Goal: Task Accomplishment & Management: Use online tool/utility

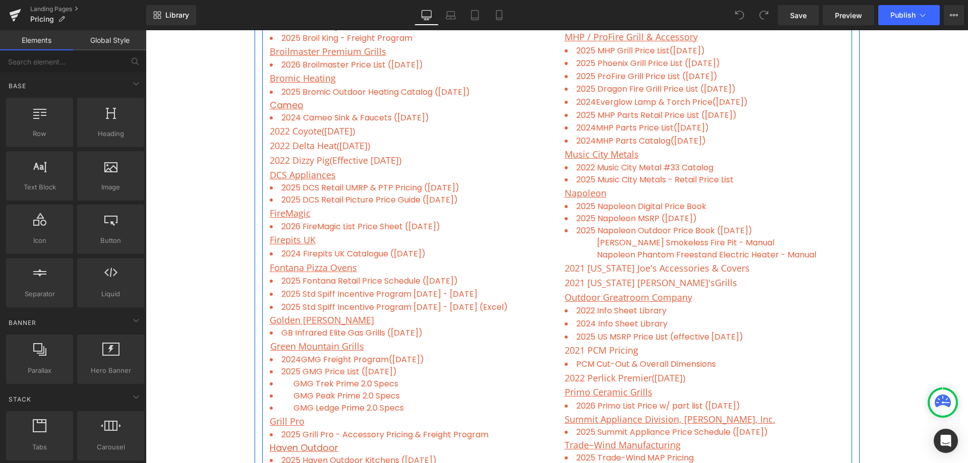
scroll to position [504, 0]
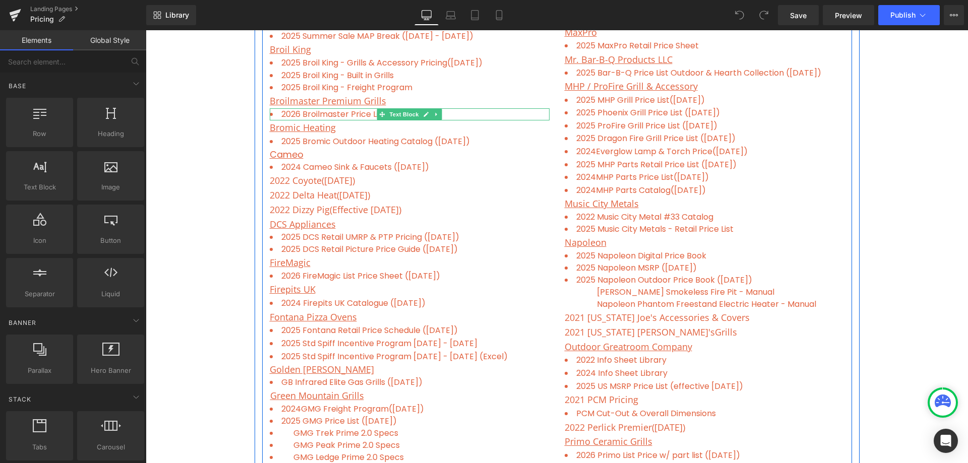
click at [445, 114] on li "2026 Broilmaster Price List ([DATE])" at bounding box center [410, 114] width 280 height 12
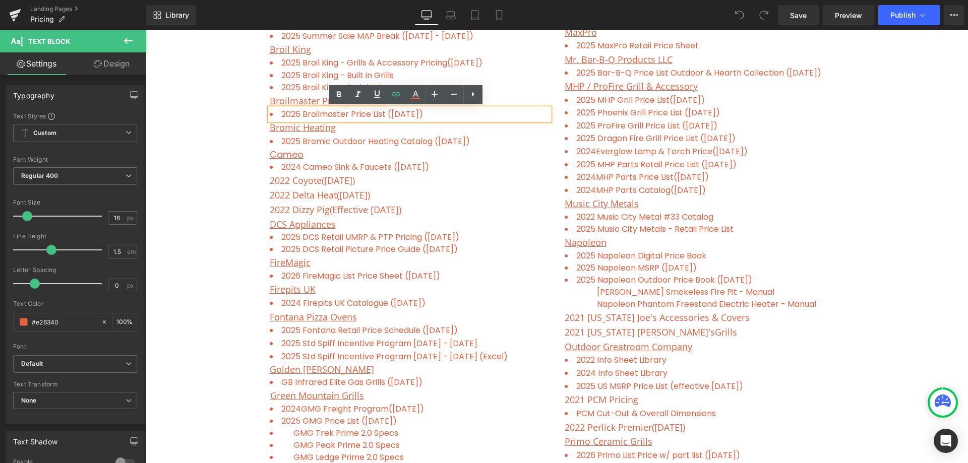
drag, startPoint x: 446, startPoint y: 114, endPoint x: 274, endPoint y: 114, distance: 172.0
click at [274, 114] on li "2026 Broilmaster Price List ([DATE])" at bounding box center [410, 114] width 280 height 12
click at [399, 97] on icon at bounding box center [396, 94] width 12 height 12
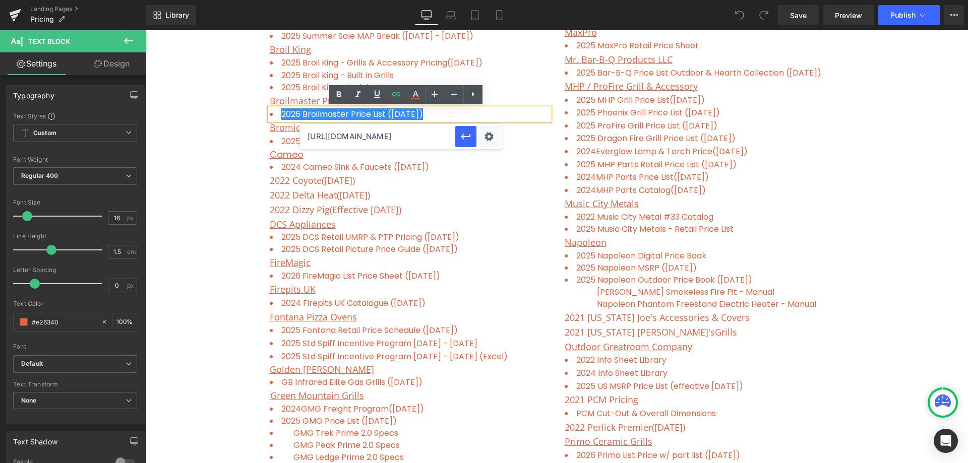
scroll to position [0, 244]
drag, startPoint x: 453, startPoint y: 167, endPoint x: 509, endPoint y: 149, distance: 58.9
paste input "010.25-BRM-2026-Price-List.pdf?v=1759412323"
type input "[URL][DOMAIN_NAME]"
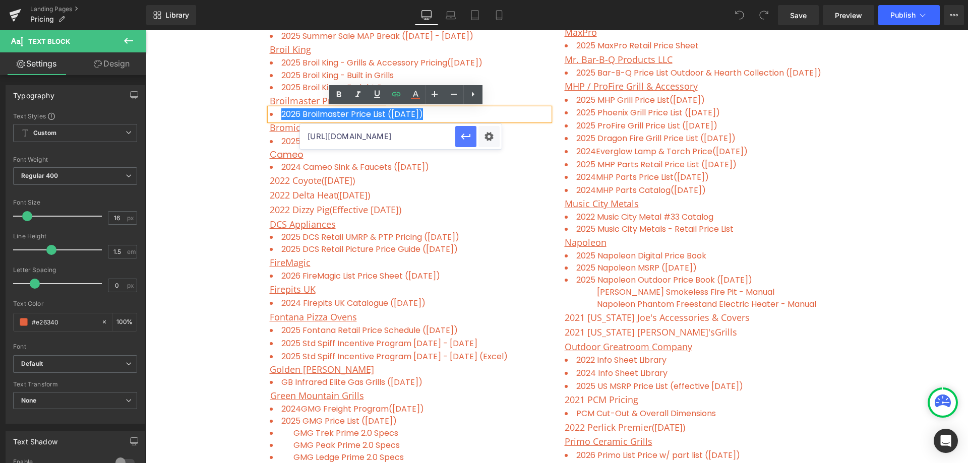
click at [468, 136] on icon "button" at bounding box center [466, 137] width 10 height 6
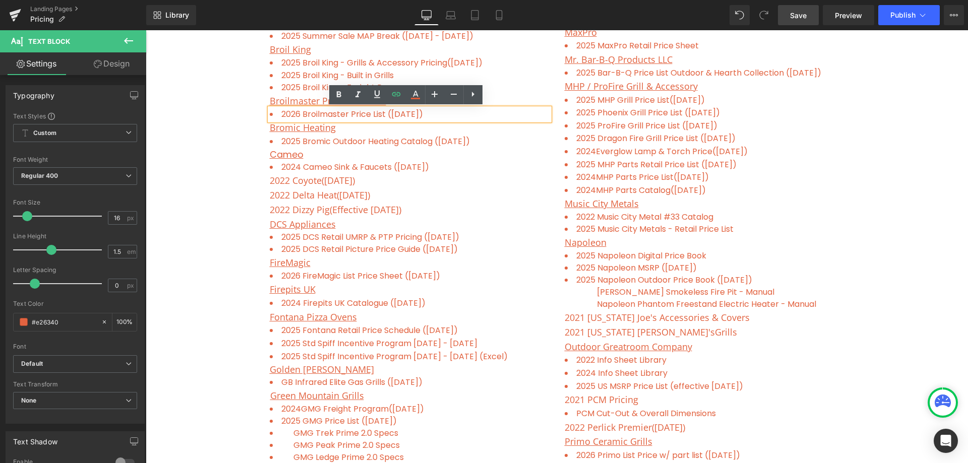
click at [799, 14] on span "Save" at bounding box center [798, 15] width 17 height 11
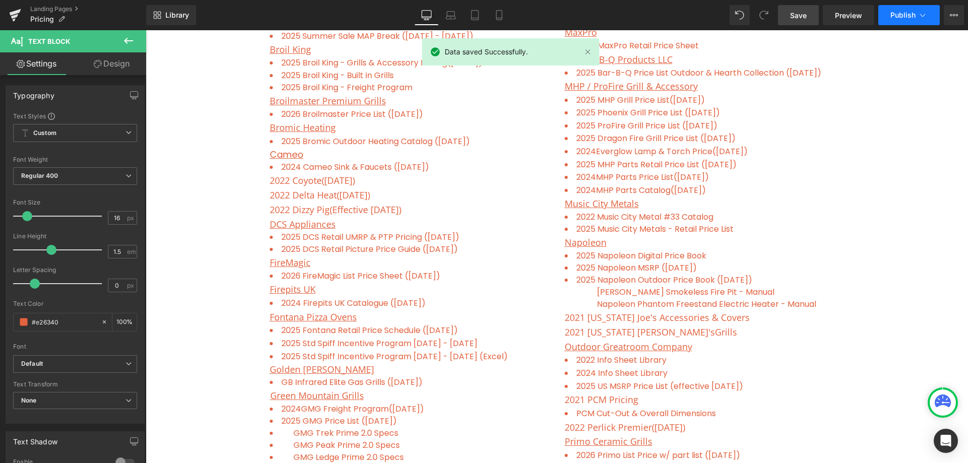
click at [897, 8] on button "Publish" at bounding box center [910, 15] width 62 height 20
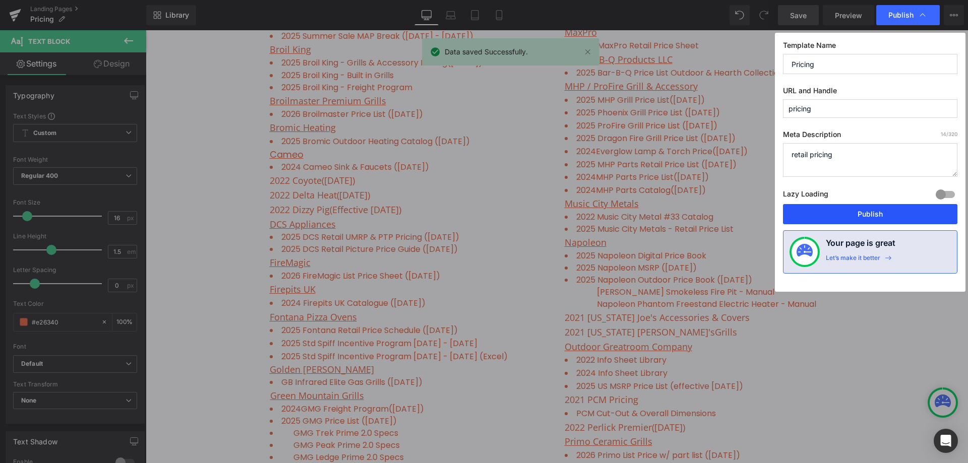
click at [874, 216] on button "Publish" at bounding box center [870, 214] width 174 height 20
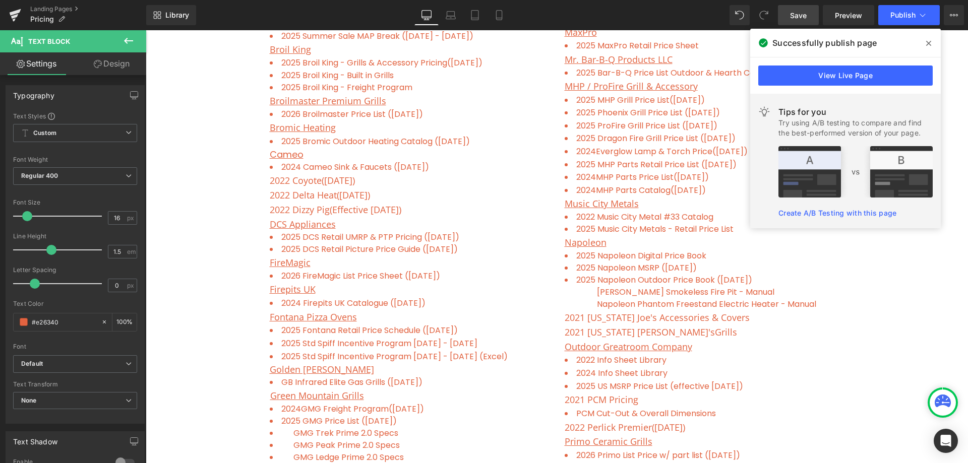
click at [200, 102] on div "Freight Program ( updated on [DATE] ) Contractor Discount List Text Block Row P…" at bounding box center [557, 354] width 823 height 1179
